Goal: Information Seeking & Learning: Learn about a topic

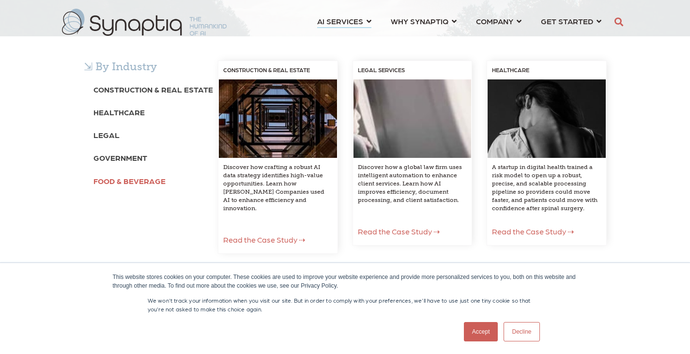
click at [118, 178] on b "Food & Beverage" at bounding box center [129, 180] width 72 height 9
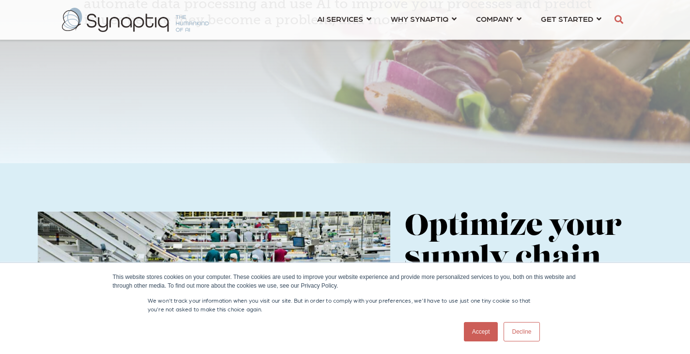
scroll to position [290, 0]
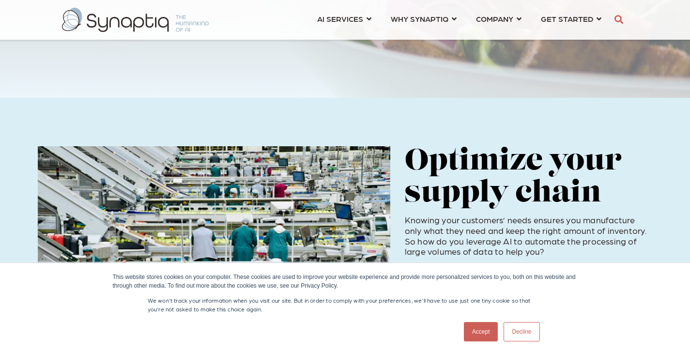
click at [516, 330] on link "Decline" at bounding box center [521, 331] width 36 height 19
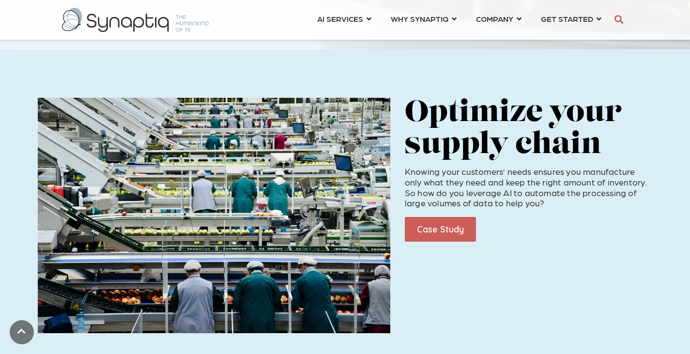
scroll to position [97, 0]
